Goal: Transaction & Acquisition: Purchase product/service

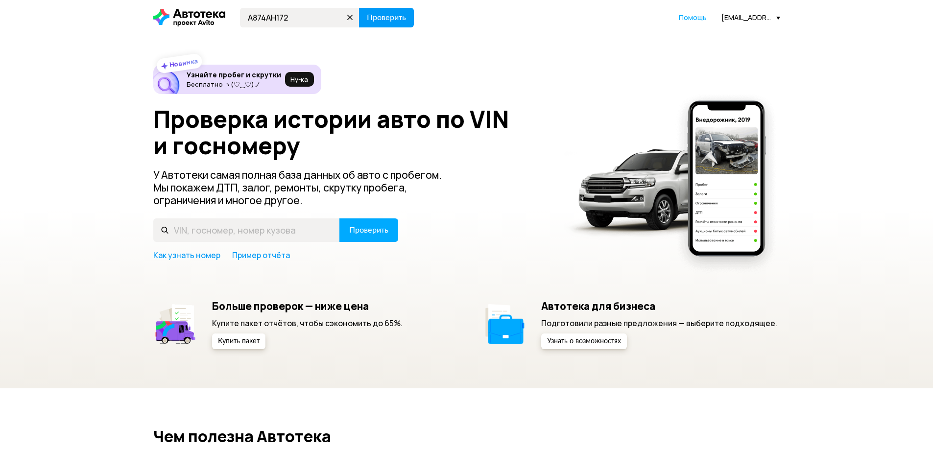
type input "А874АН172"
click at [384, 12] on button "Проверить" at bounding box center [386, 18] width 55 height 20
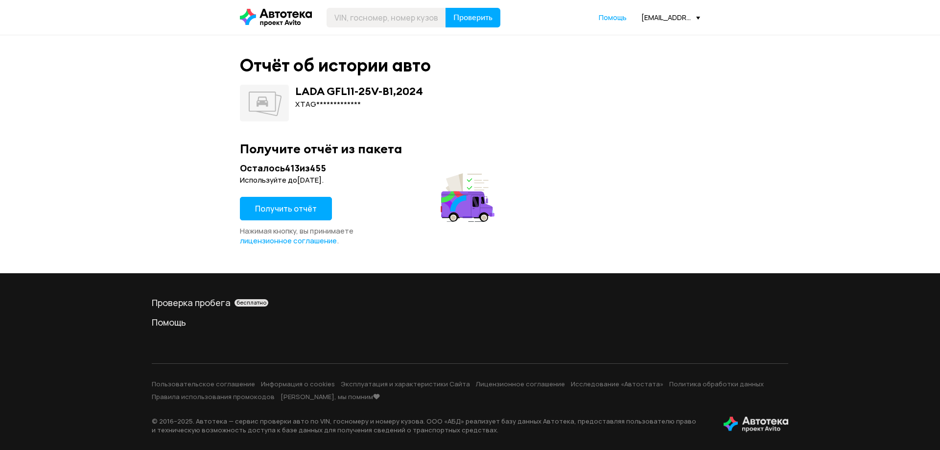
click at [273, 213] on span "Получить отчёт" at bounding box center [286, 208] width 62 height 11
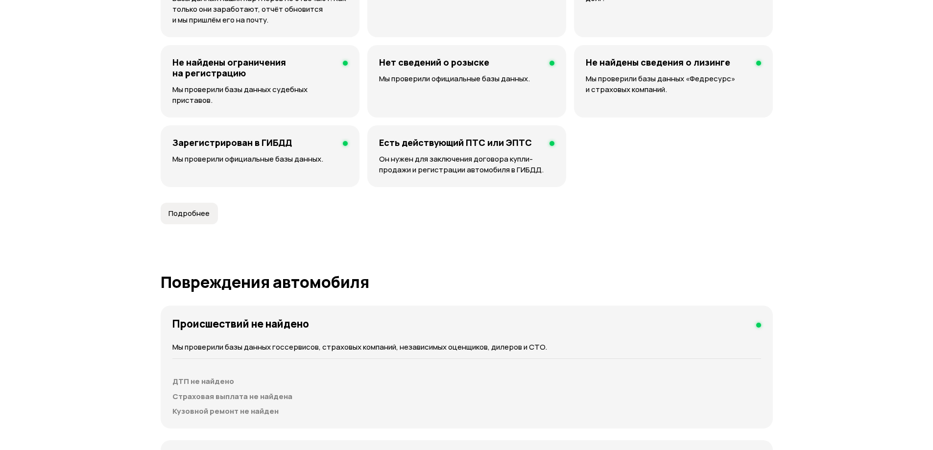
scroll to position [636, 0]
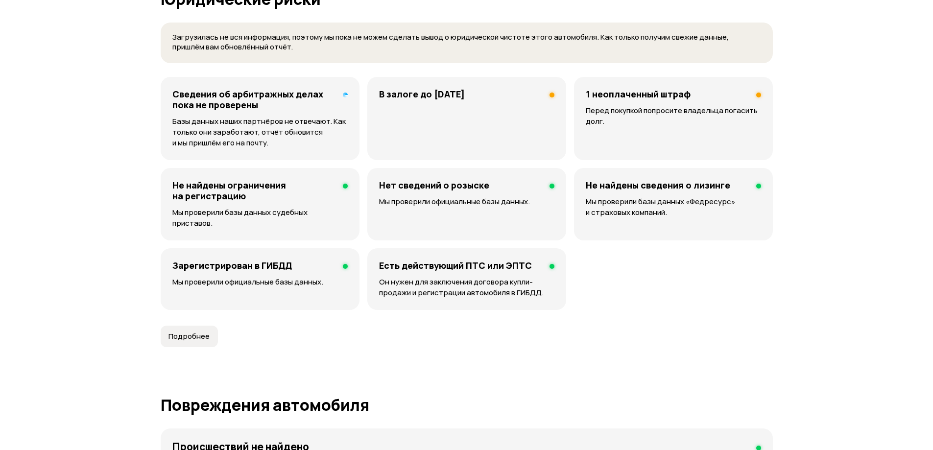
click at [465, 99] on h4 "В залоге до [DATE]" at bounding box center [422, 94] width 86 height 11
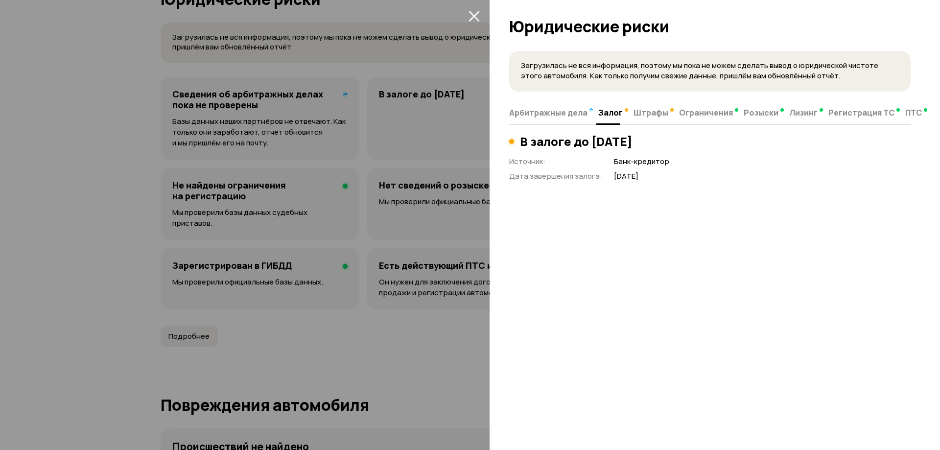
click at [474, 15] on icon "закрыть" at bounding box center [474, 16] width 11 height 11
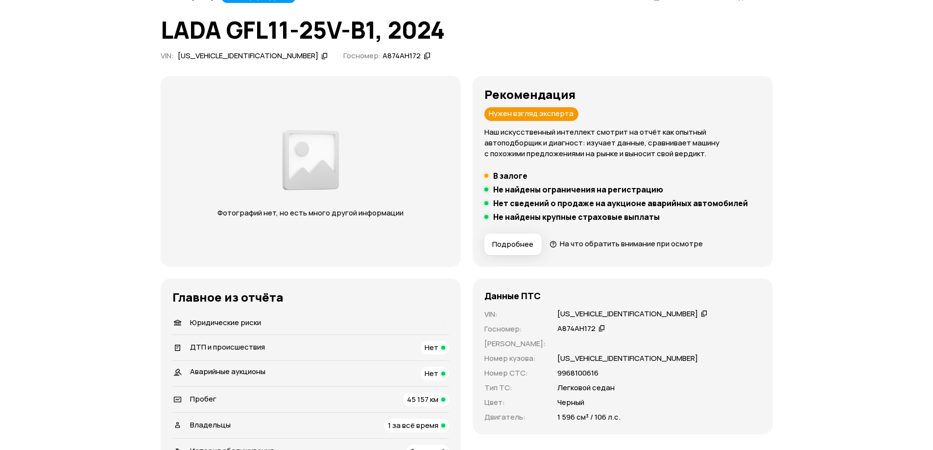
scroll to position [0, 0]
